Goal: Task Accomplishment & Management: Complete application form

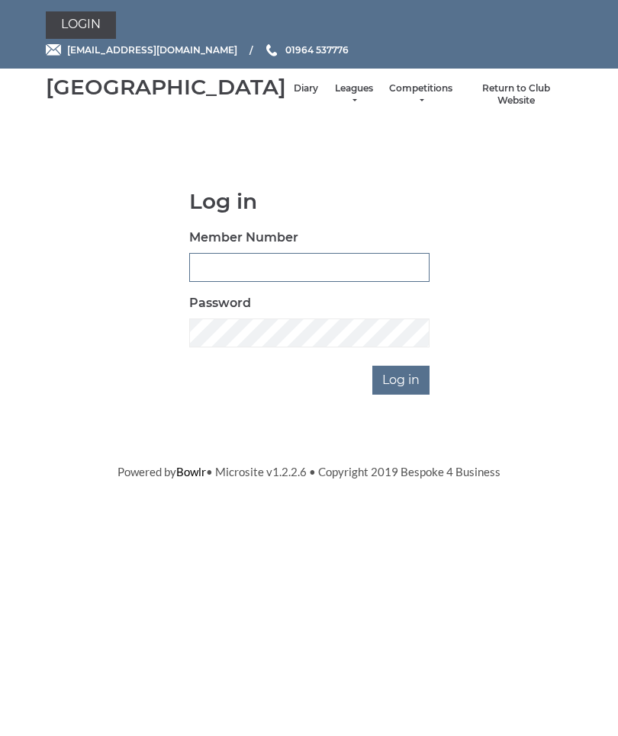
click at [371, 280] on input "Member Number" at bounding box center [309, 267] width 240 height 29
type input "0946"
click at [406, 395] on input "Log in" at bounding box center [400, 380] width 57 height 29
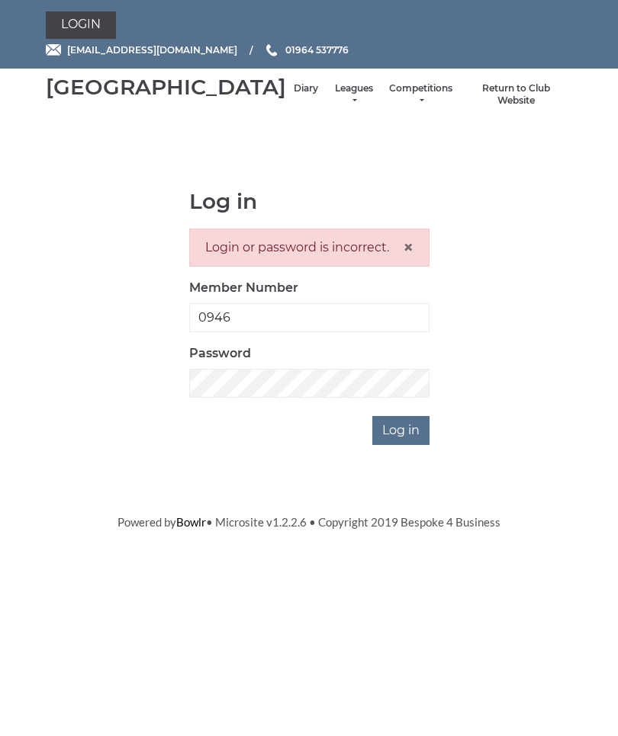
click at [404, 445] on input "Log in" at bounding box center [400, 430] width 57 height 29
click at [400, 445] on input "Log in" at bounding box center [400, 430] width 57 height 29
click at [141, 47] on span "[EMAIL_ADDRESS][DOMAIN_NAME]" at bounding box center [152, 49] width 170 height 11
